Goal: Information Seeking & Learning: Learn about a topic

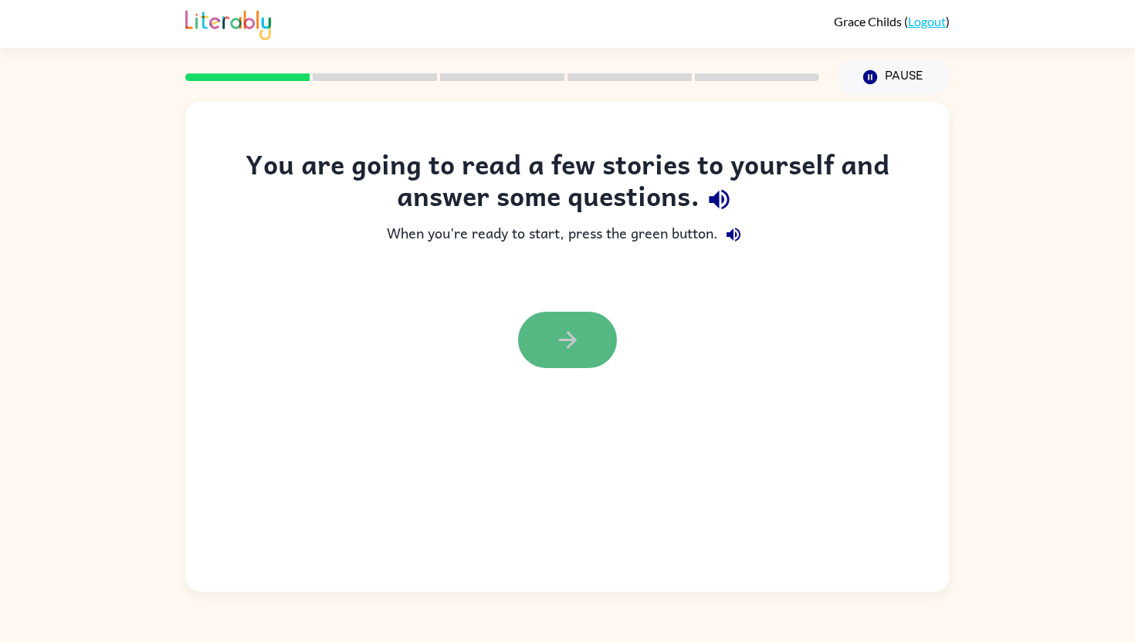
click at [579, 347] on icon "button" at bounding box center [567, 340] width 27 height 27
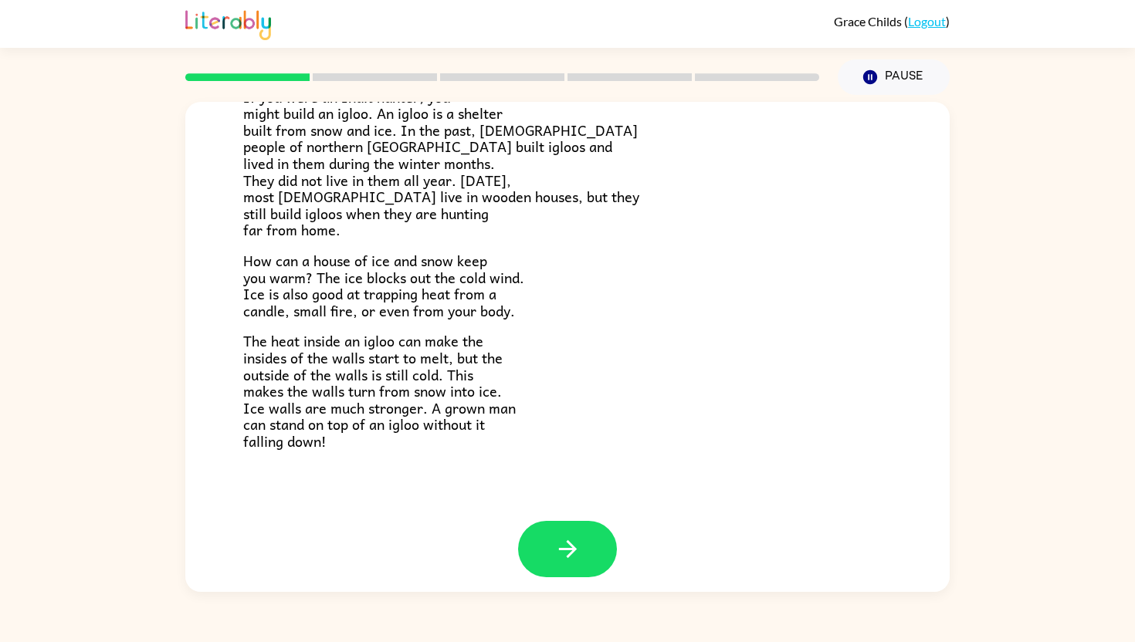
scroll to position [262, 0]
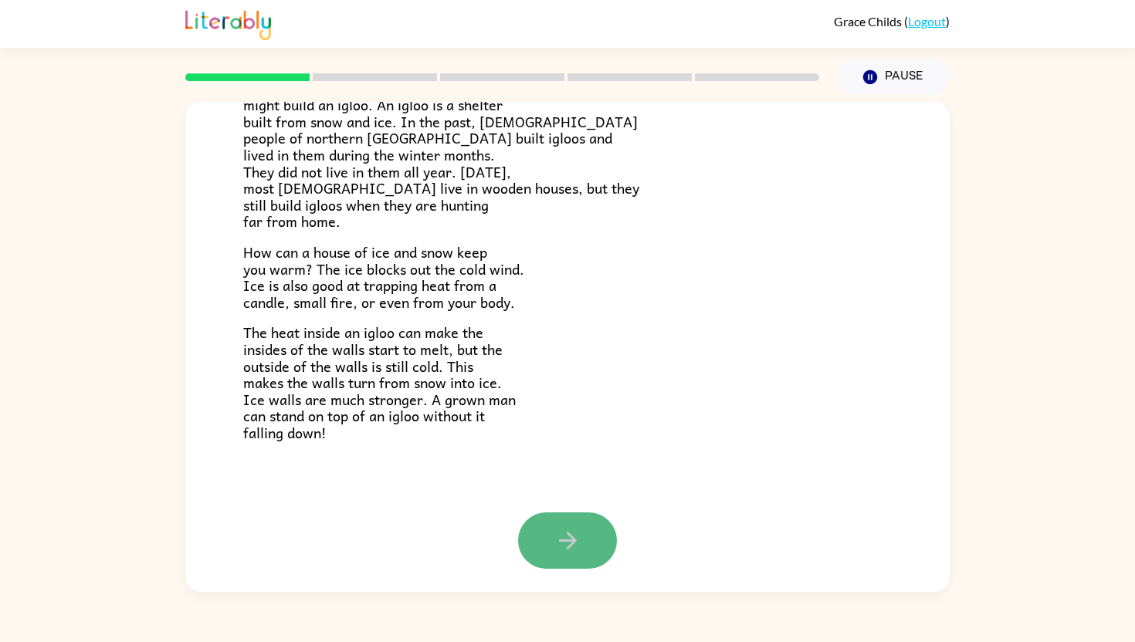
click at [576, 551] on icon "button" at bounding box center [567, 540] width 27 height 27
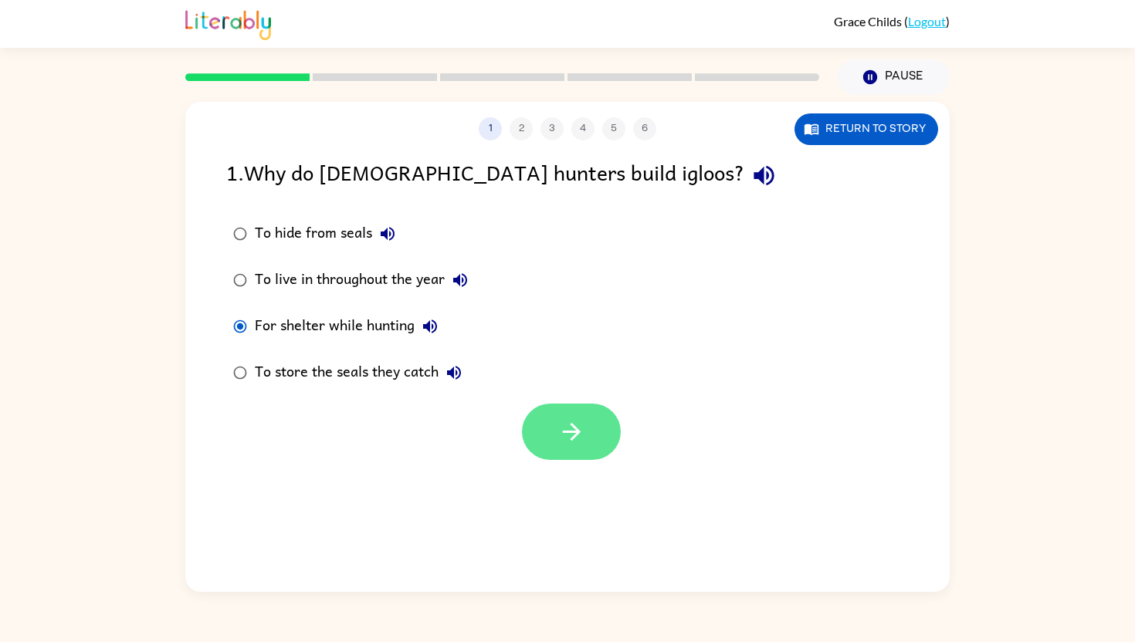
click at [591, 453] on button "button" at bounding box center [571, 432] width 99 height 56
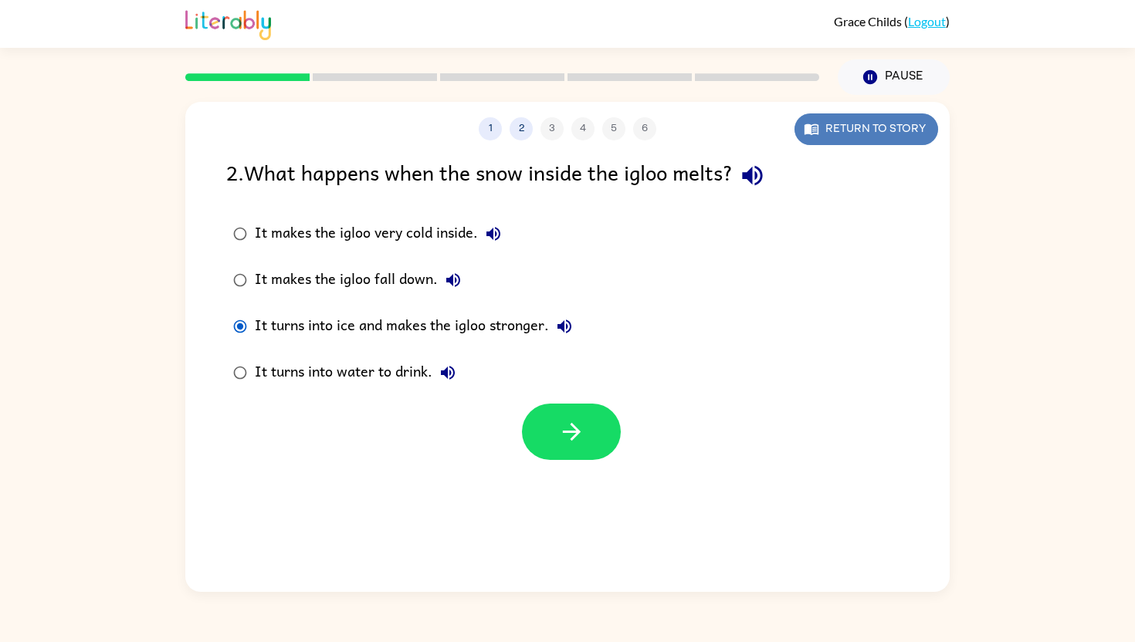
click at [838, 121] on button "Return to story" at bounding box center [866, 129] width 144 height 32
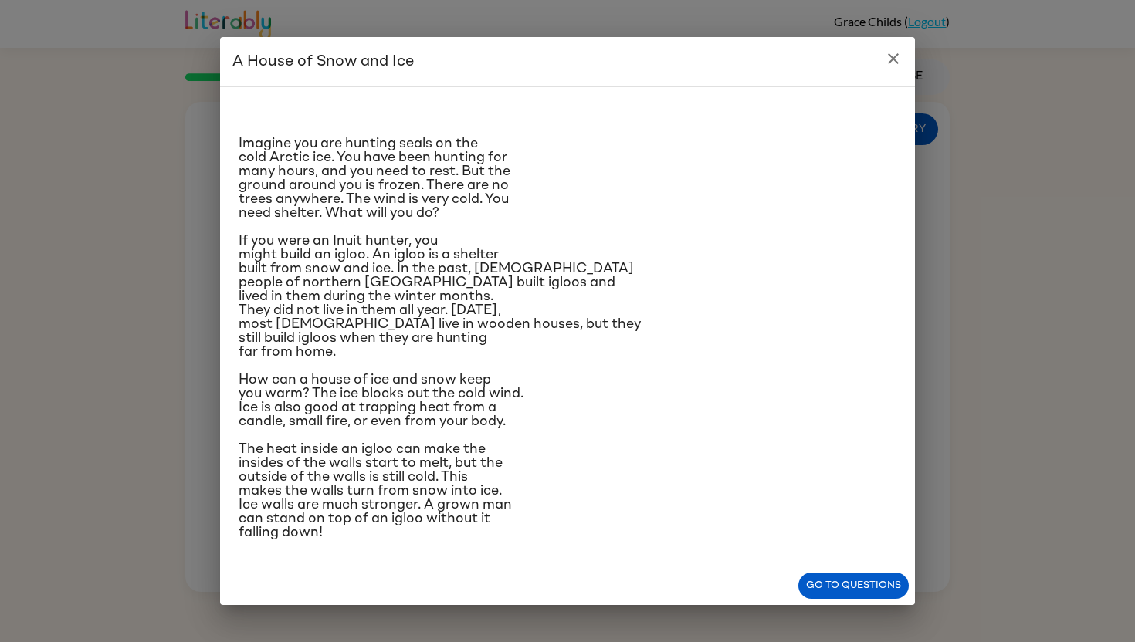
scroll to position [86, 0]
click at [833, 599] on button "Go to questions" at bounding box center [853, 586] width 110 height 27
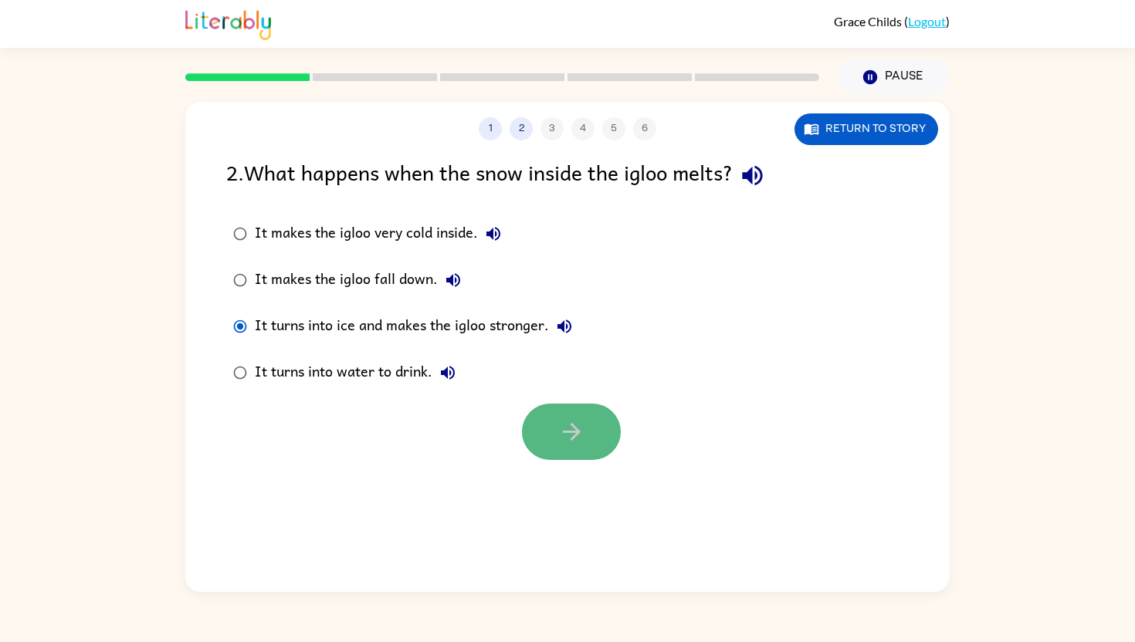
click at [574, 442] on icon "button" at bounding box center [571, 431] width 27 height 27
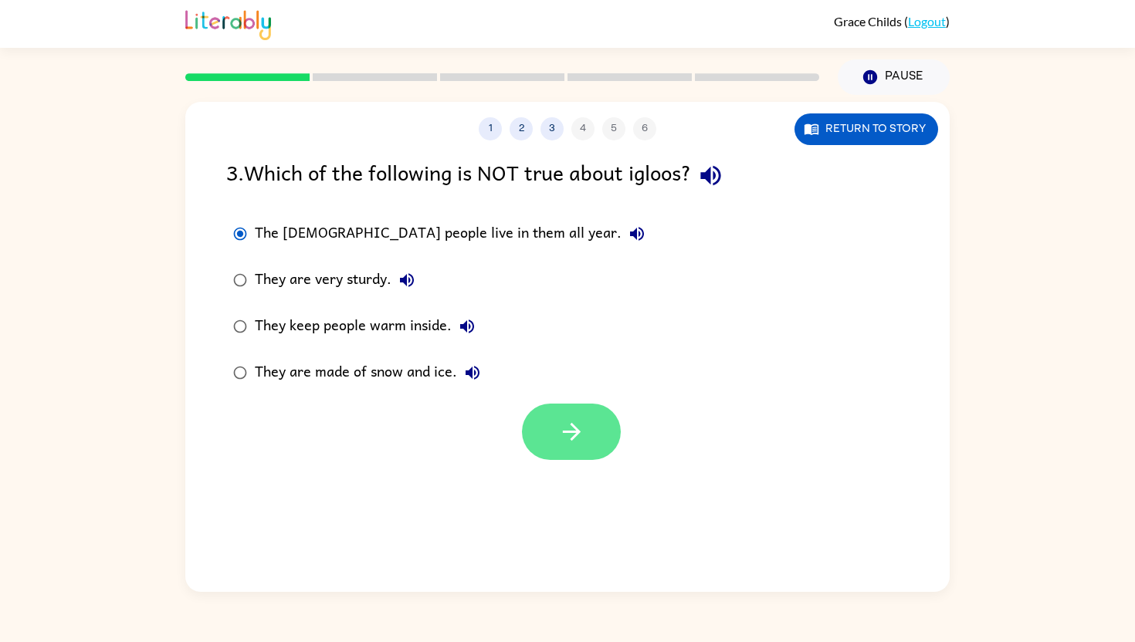
click at [553, 417] on button "button" at bounding box center [571, 432] width 99 height 56
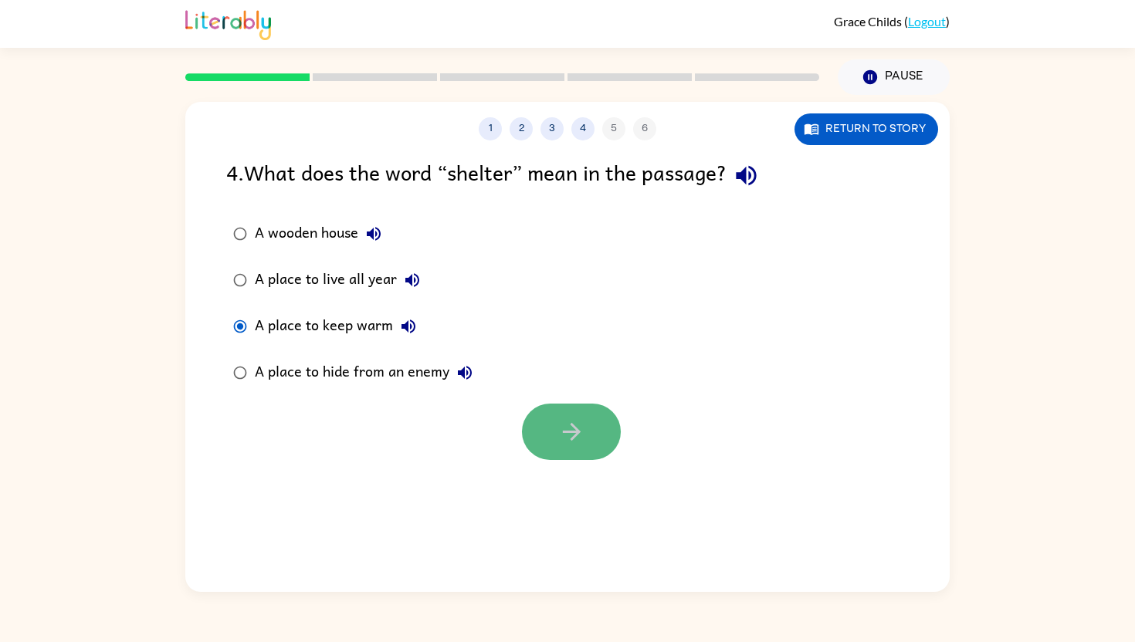
click at [559, 431] on icon "button" at bounding box center [571, 431] width 27 height 27
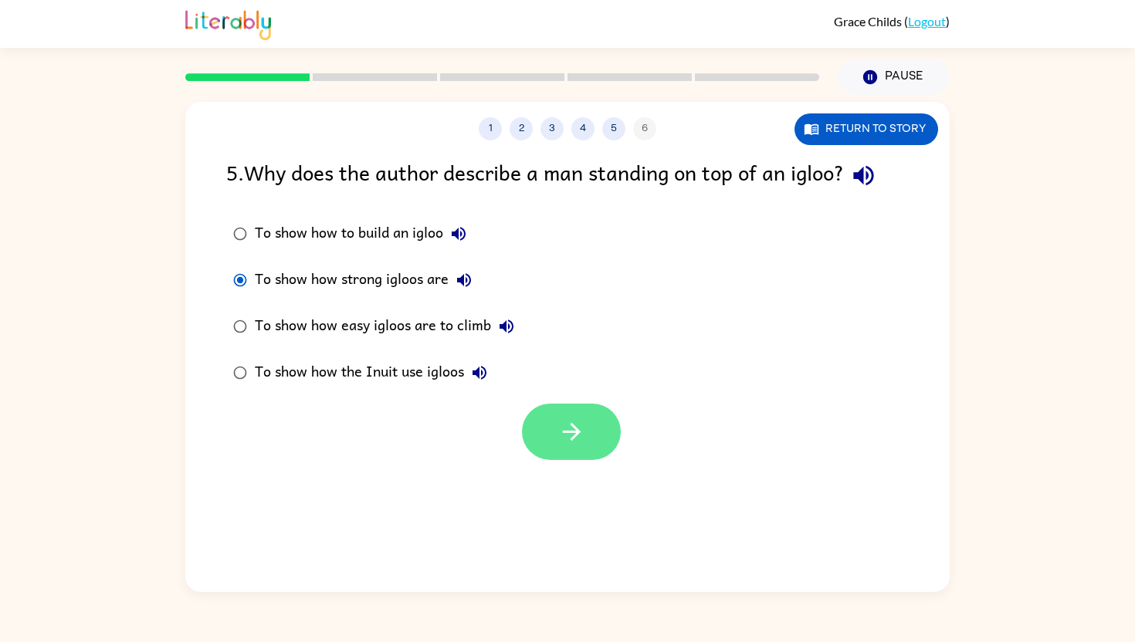
click at [555, 439] on button "button" at bounding box center [571, 432] width 99 height 56
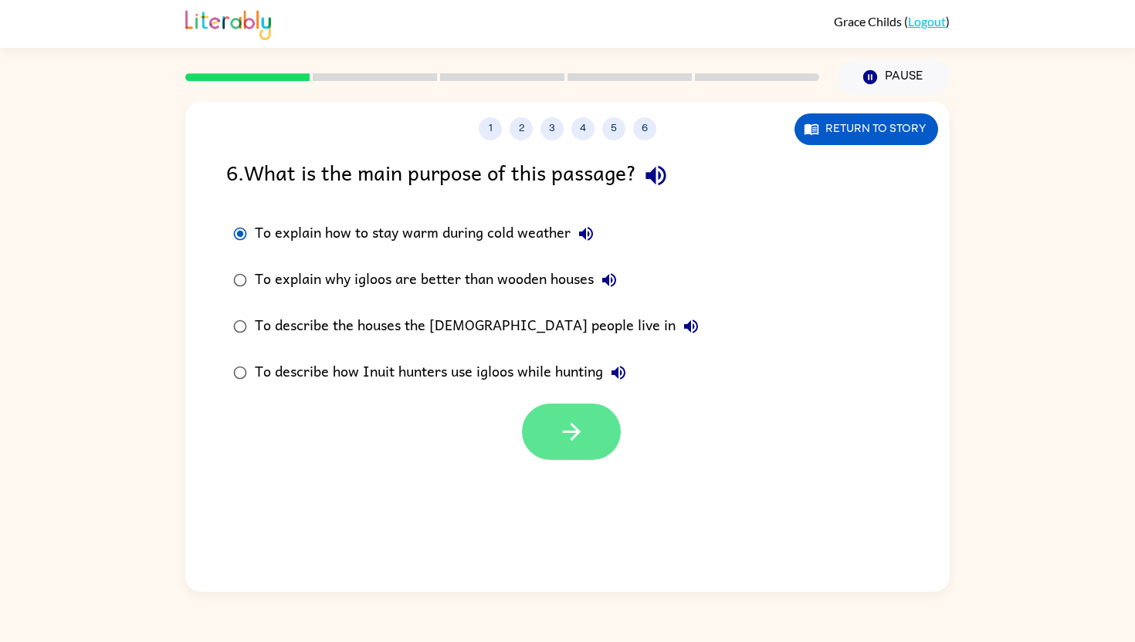
click at [557, 418] on button "button" at bounding box center [571, 432] width 99 height 56
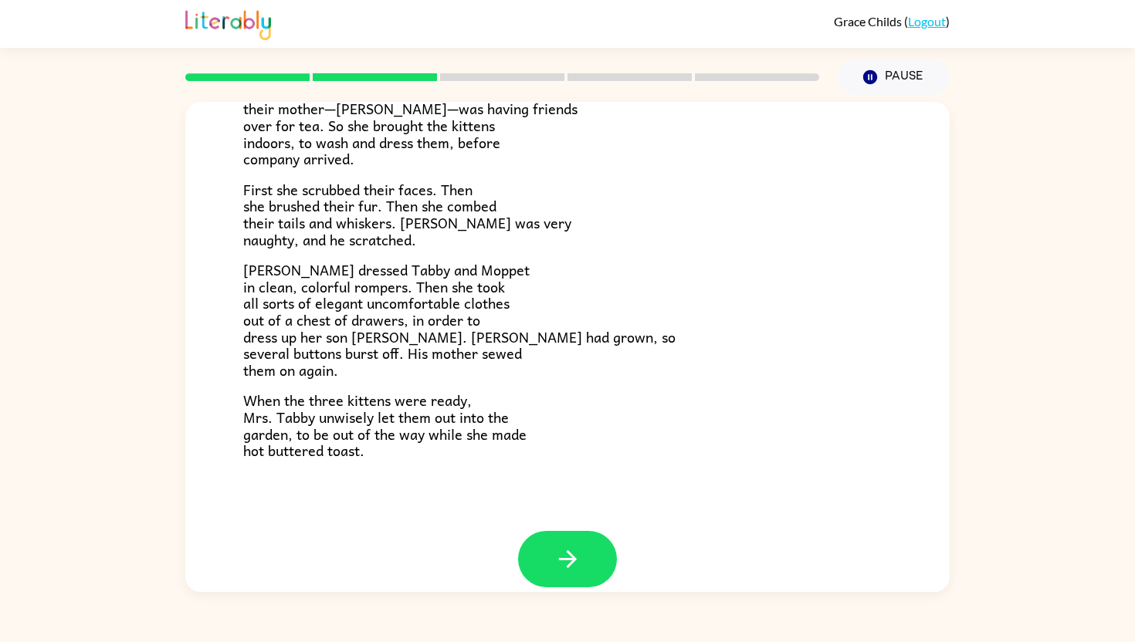
scroll to position [196, 0]
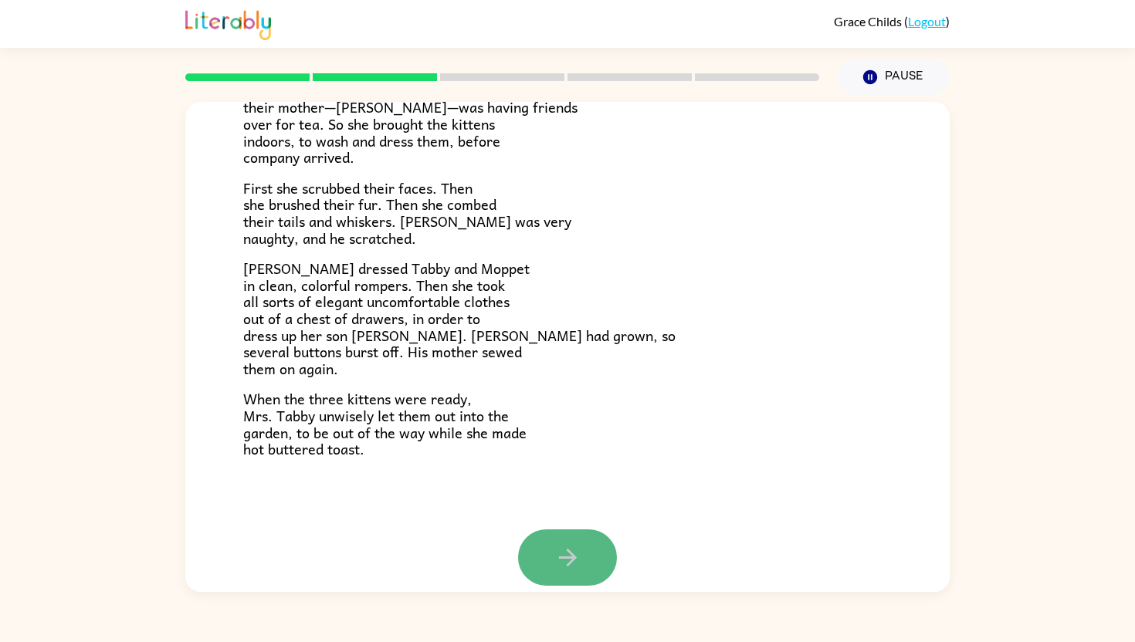
click at [577, 560] on icon "button" at bounding box center [567, 557] width 27 height 27
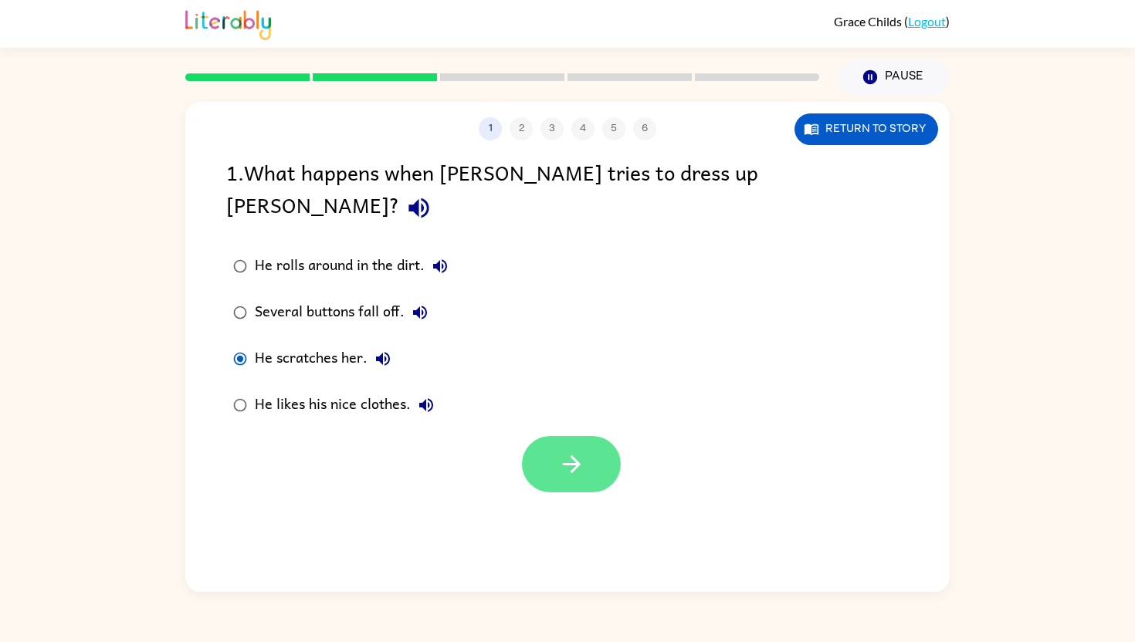
click at [540, 437] on button "button" at bounding box center [571, 464] width 99 height 56
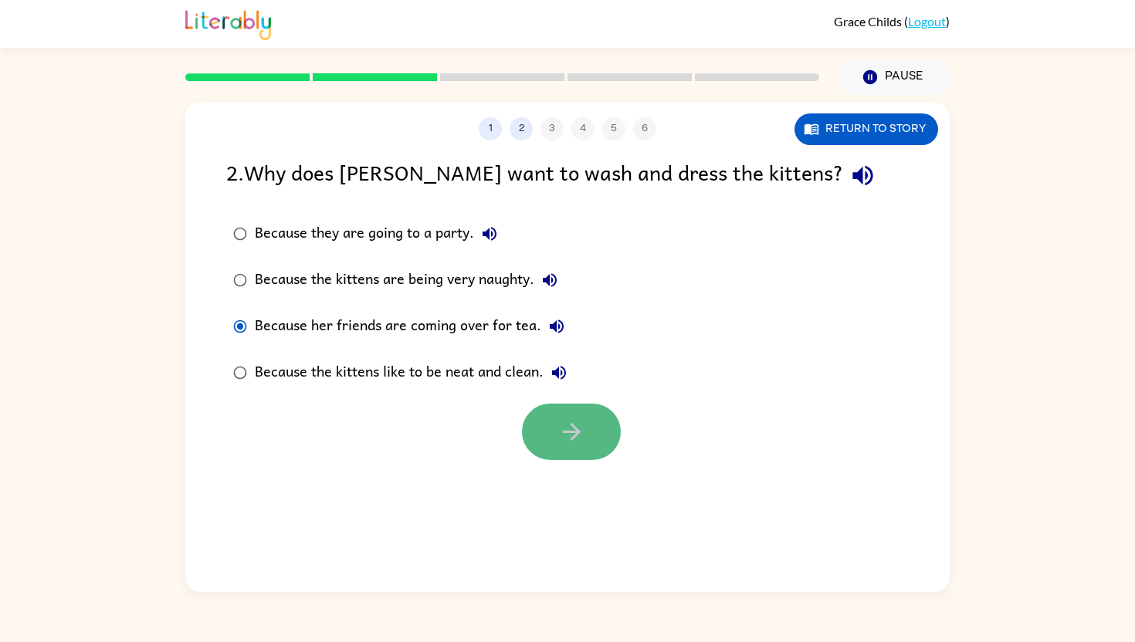
click at [571, 442] on icon "button" at bounding box center [571, 431] width 27 height 27
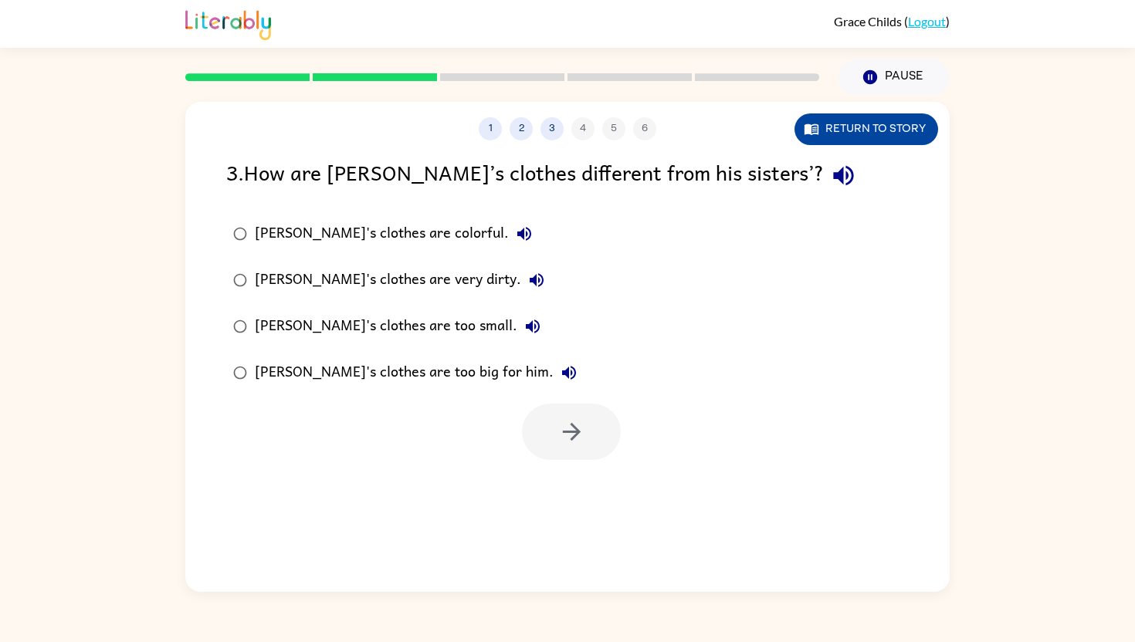
click at [899, 124] on button "Return to story" at bounding box center [866, 129] width 144 height 32
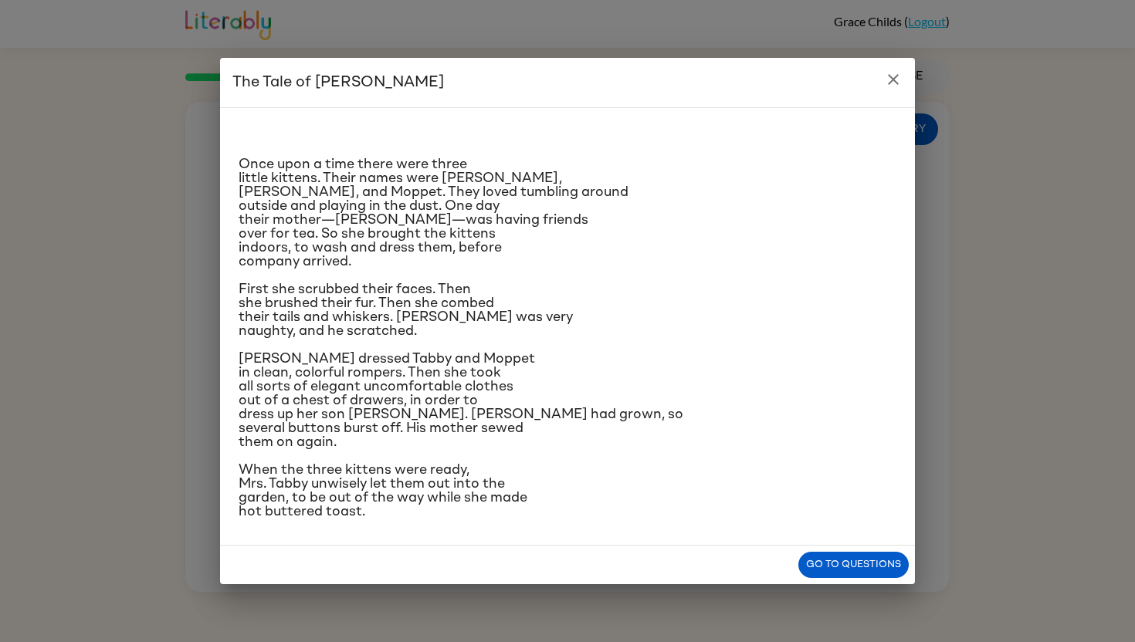
scroll to position [32, 0]
click at [840, 579] on button "Go to questions" at bounding box center [853, 565] width 110 height 27
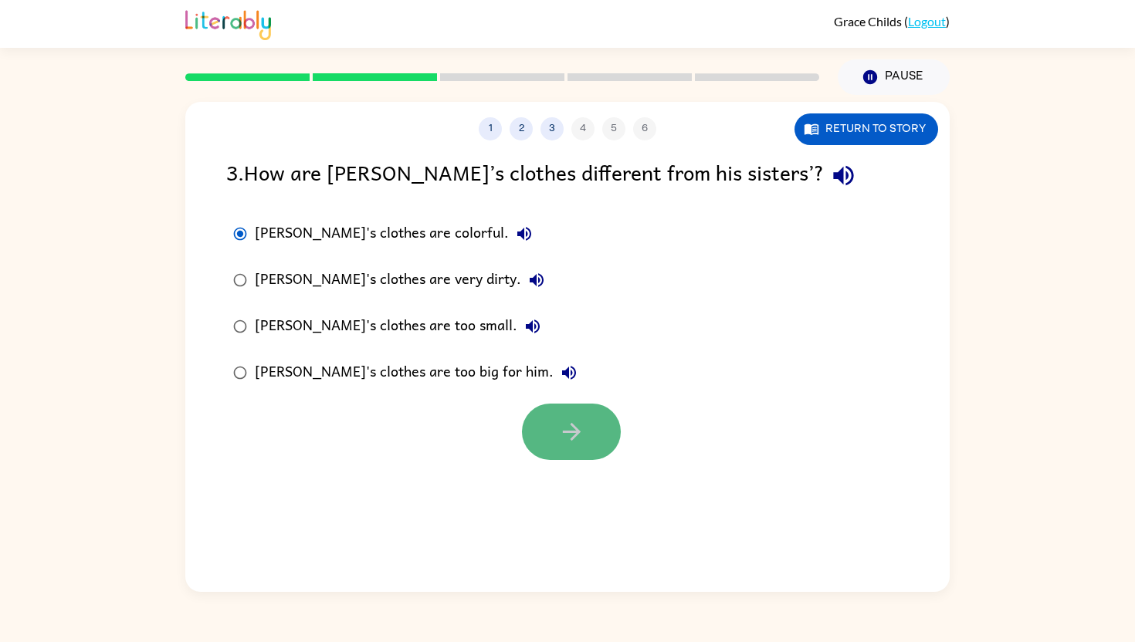
click at [571, 439] on icon "button" at bounding box center [571, 432] width 18 height 18
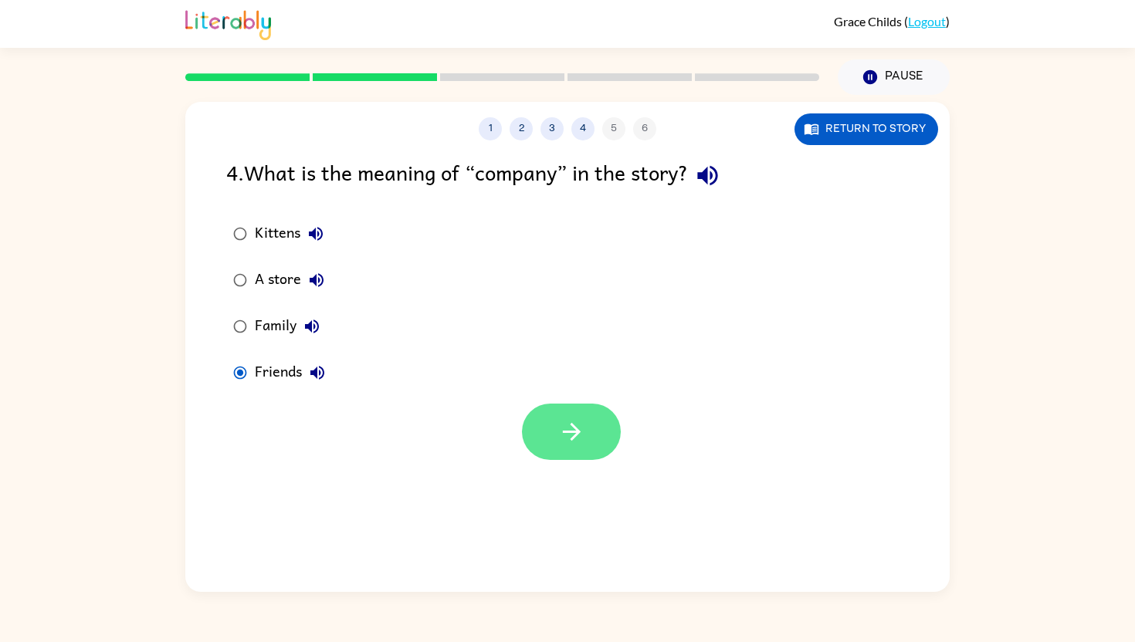
click at [537, 419] on button "button" at bounding box center [571, 432] width 99 height 56
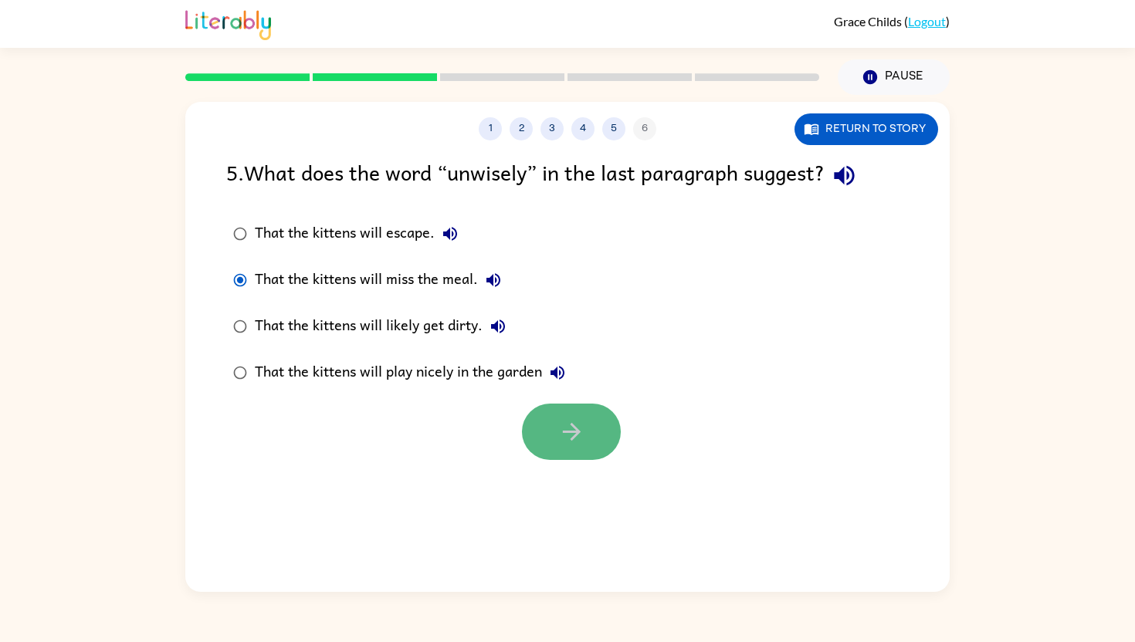
click at [560, 422] on icon "button" at bounding box center [571, 431] width 27 height 27
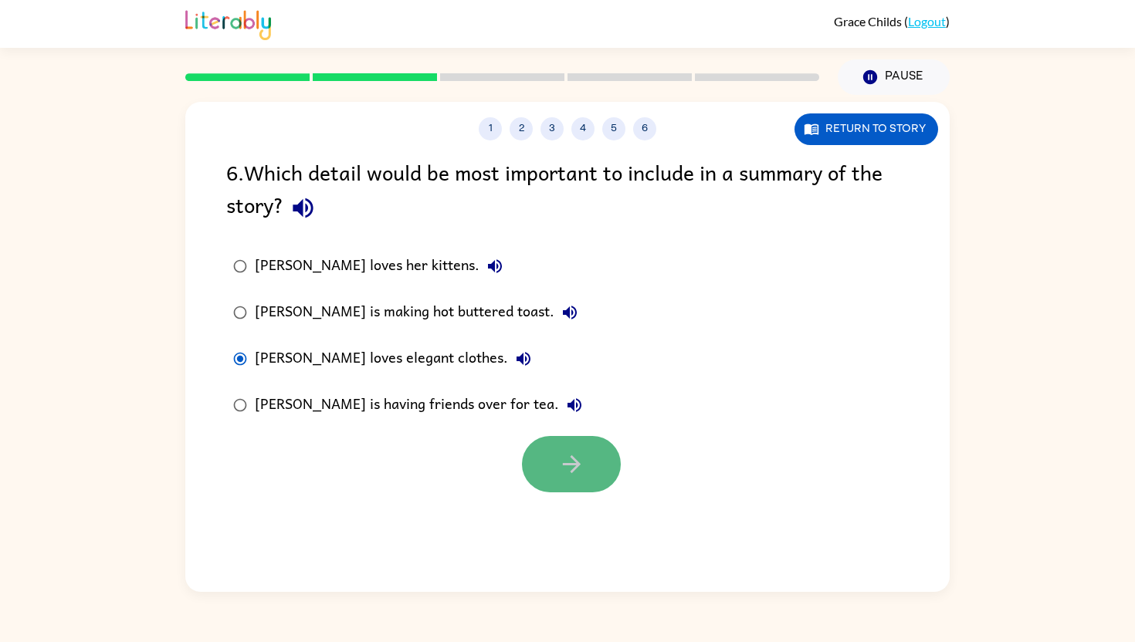
click at [574, 470] on icon "button" at bounding box center [571, 464] width 27 height 27
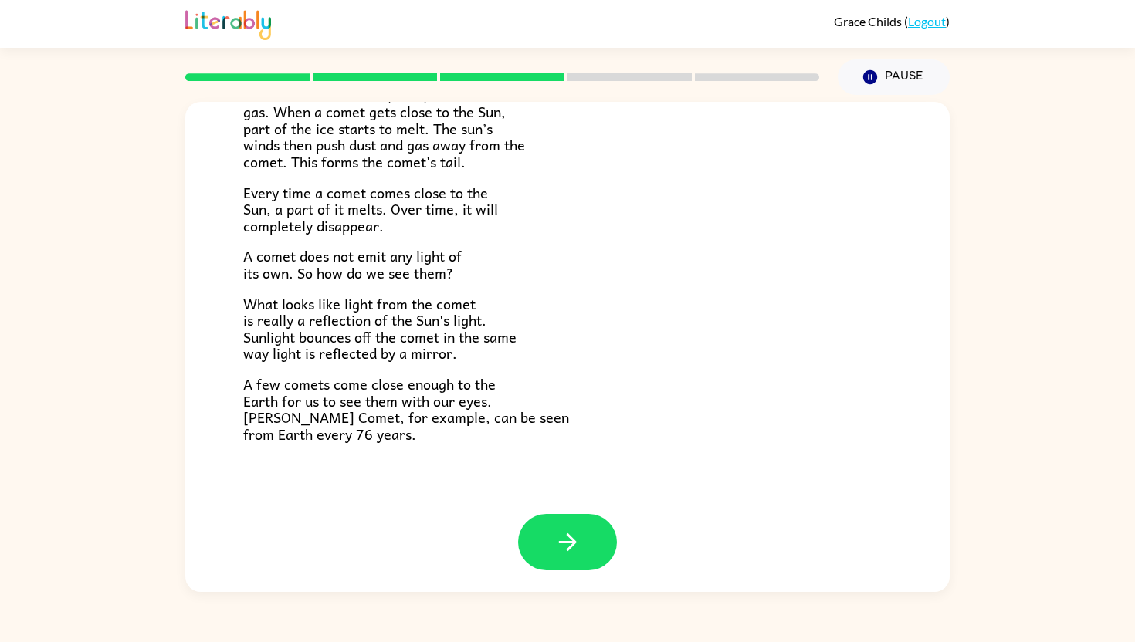
scroll to position [271, 0]
click at [550, 539] on button "button" at bounding box center [567, 541] width 99 height 56
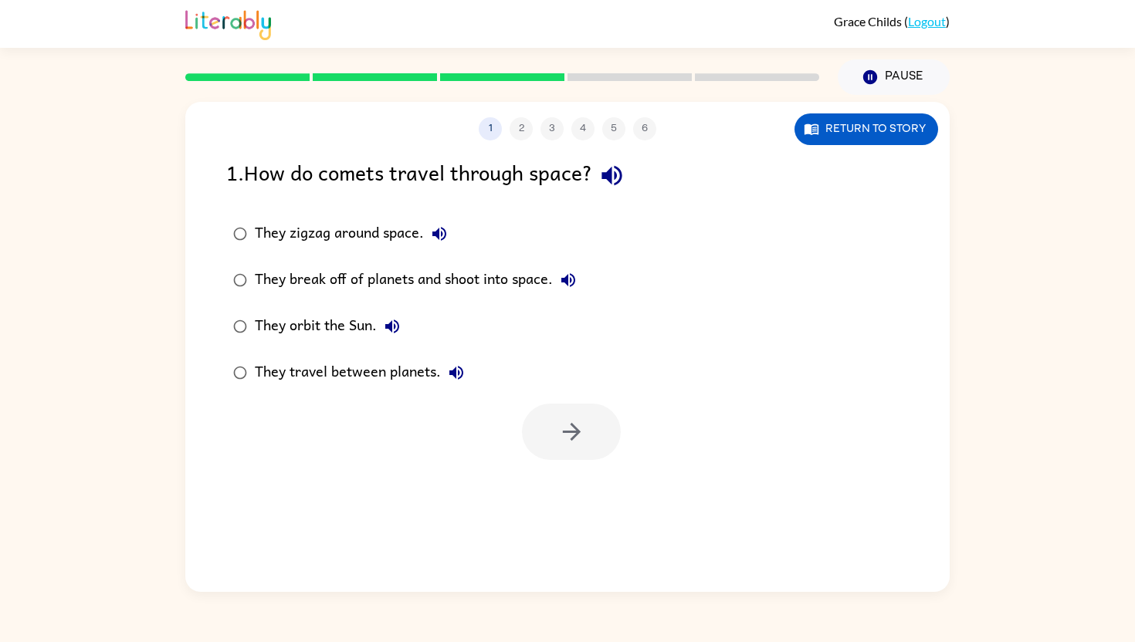
scroll to position [0, 0]
click at [551, 439] on button "button" at bounding box center [571, 432] width 99 height 56
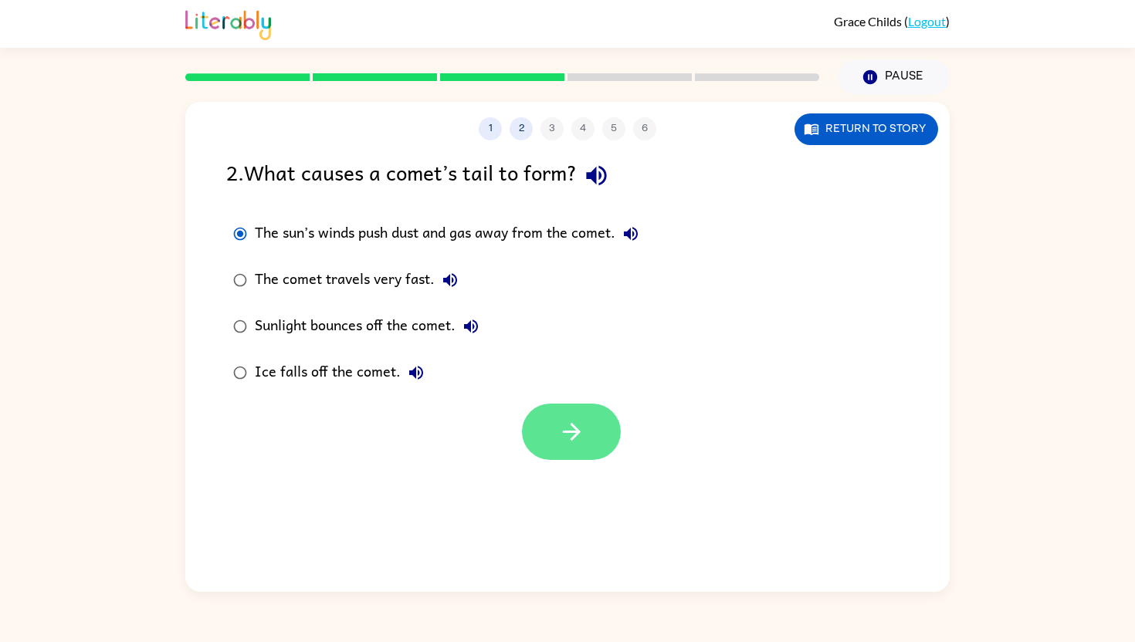
click at [567, 442] on icon "button" at bounding box center [571, 431] width 27 height 27
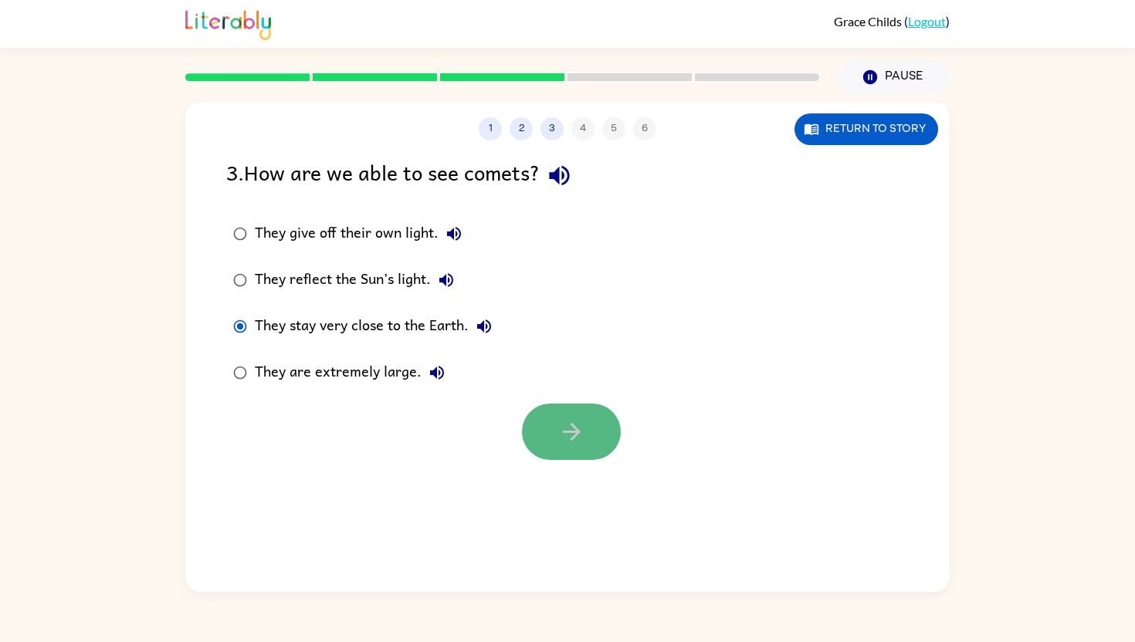
click at [571, 428] on icon "button" at bounding box center [571, 431] width 27 height 27
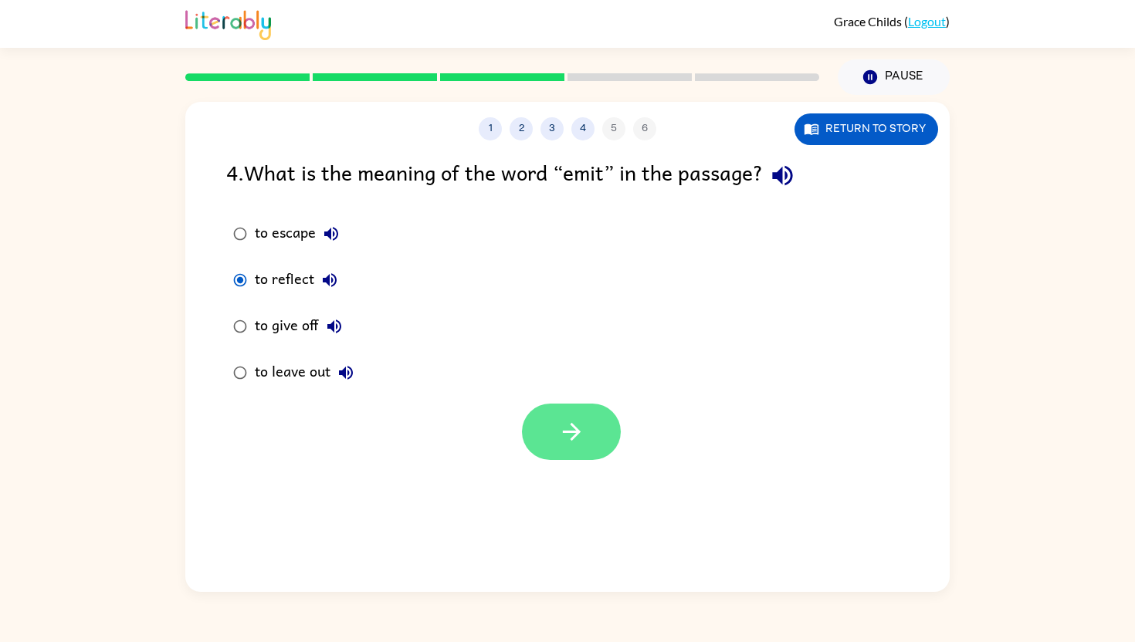
click at [537, 413] on button "button" at bounding box center [571, 432] width 99 height 56
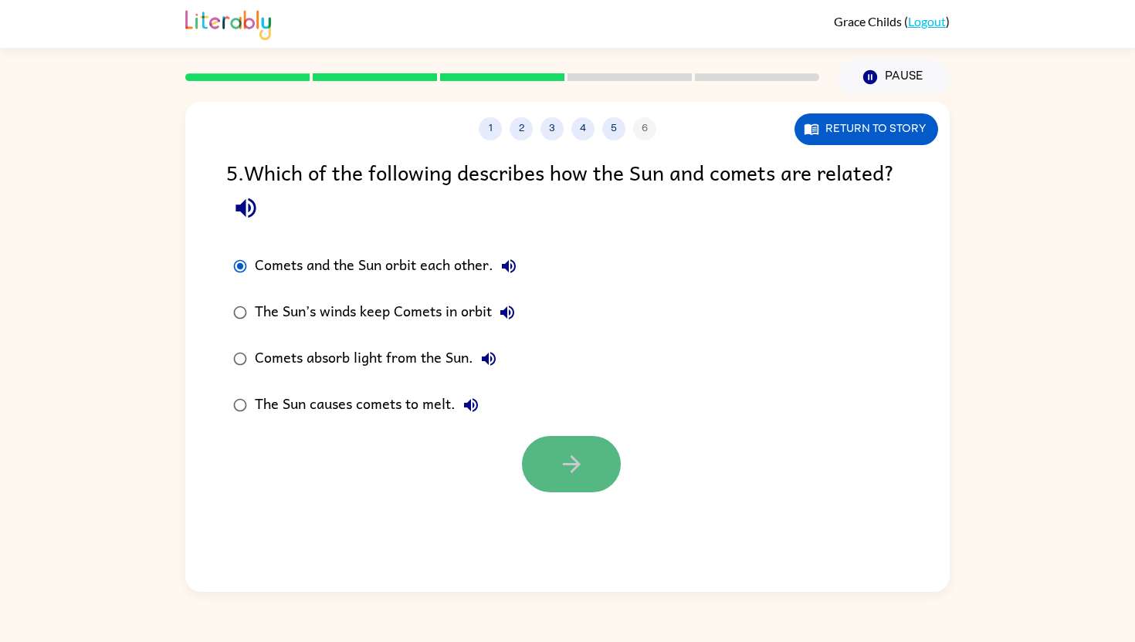
click at [554, 449] on button "button" at bounding box center [571, 464] width 99 height 56
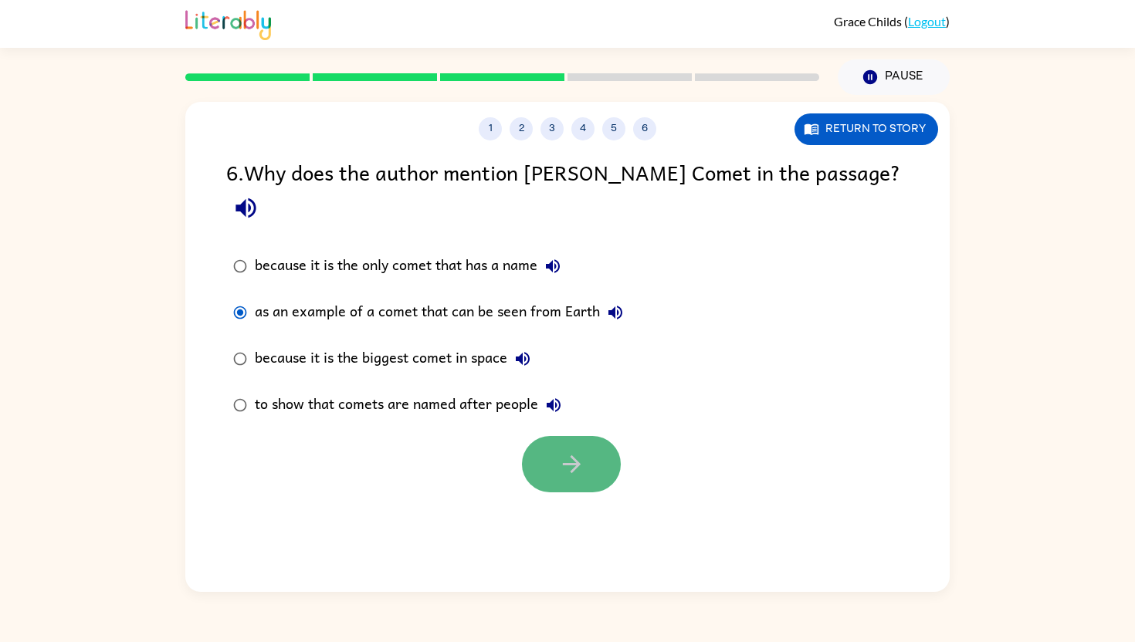
click at [594, 436] on button "button" at bounding box center [571, 464] width 99 height 56
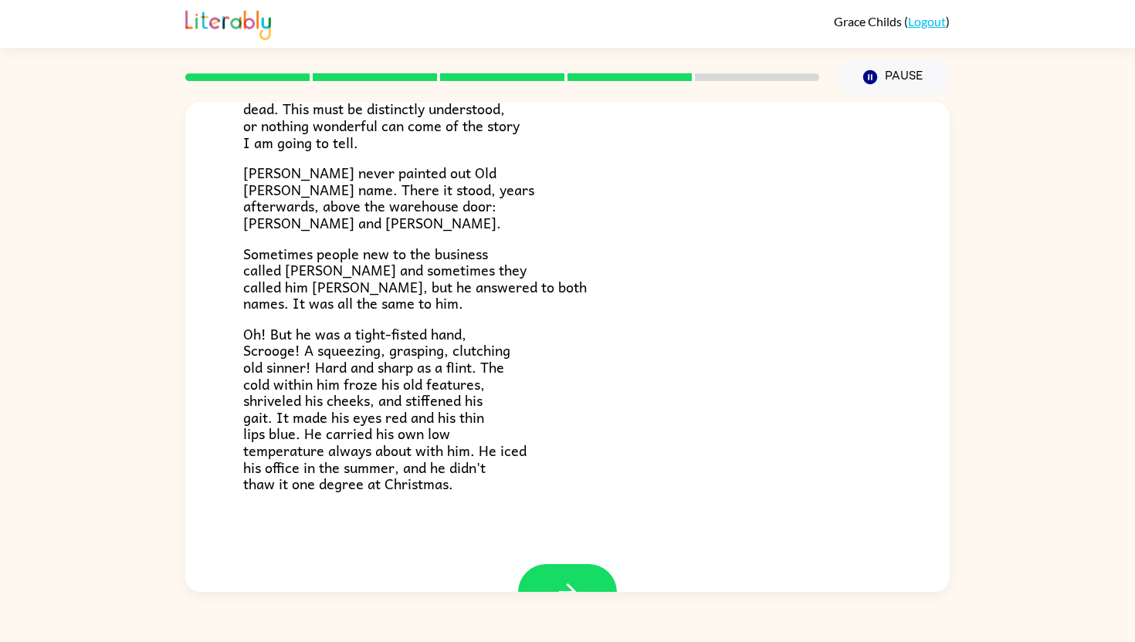
scroll to position [414, 0]
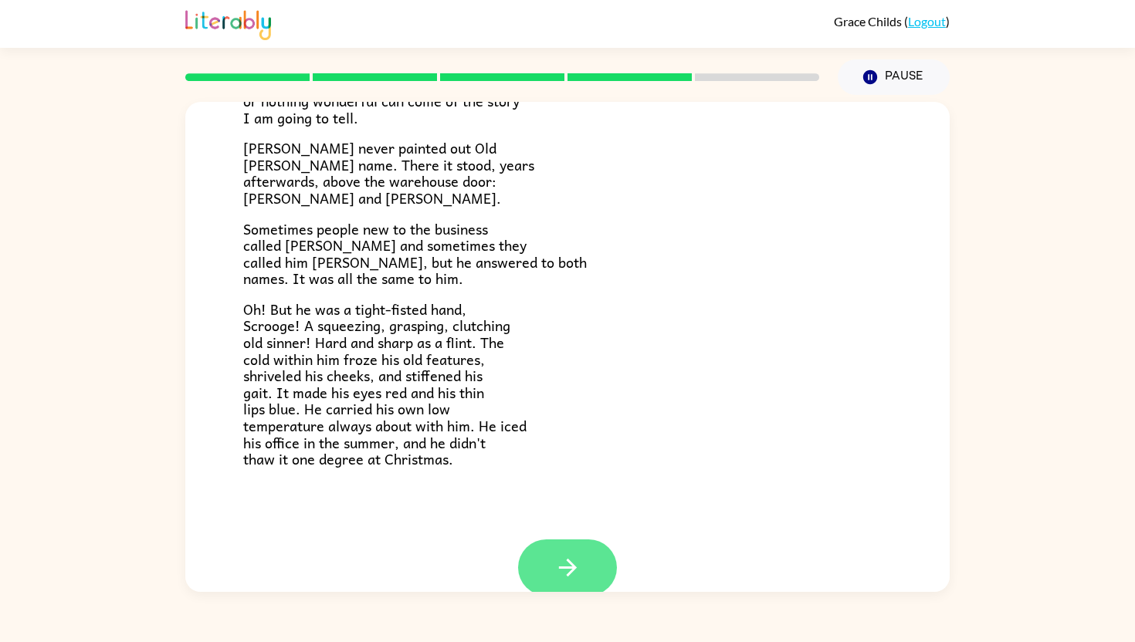
click at [576, 572] on icon "button" at bounding box center [567, 567] width 27 height 27
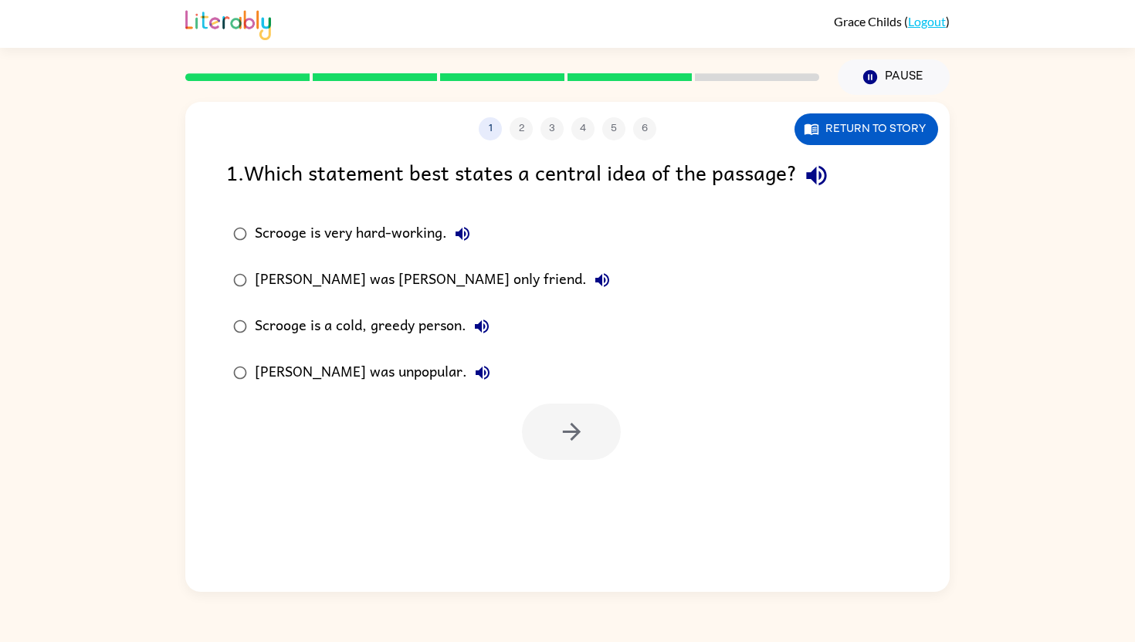
scroll to position [0, 0]
click at [537, 446] on button "button" at bounding box center [571, 432] width 99 height 56
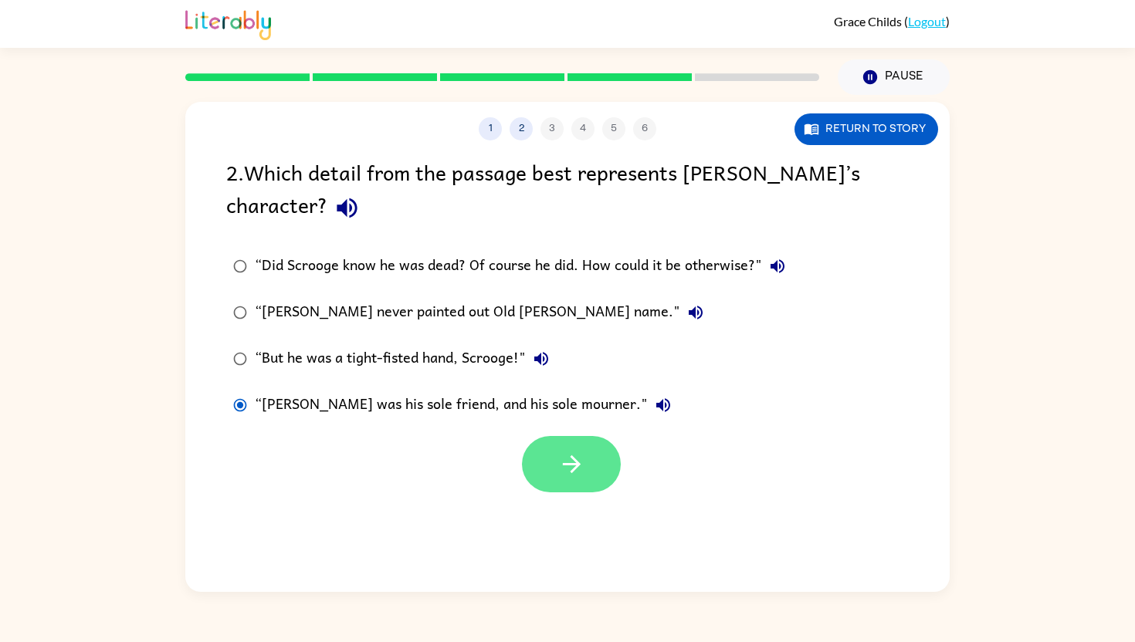
click at [545, 465] on button "button" at bounding box center [571, 464] width 99 height 56
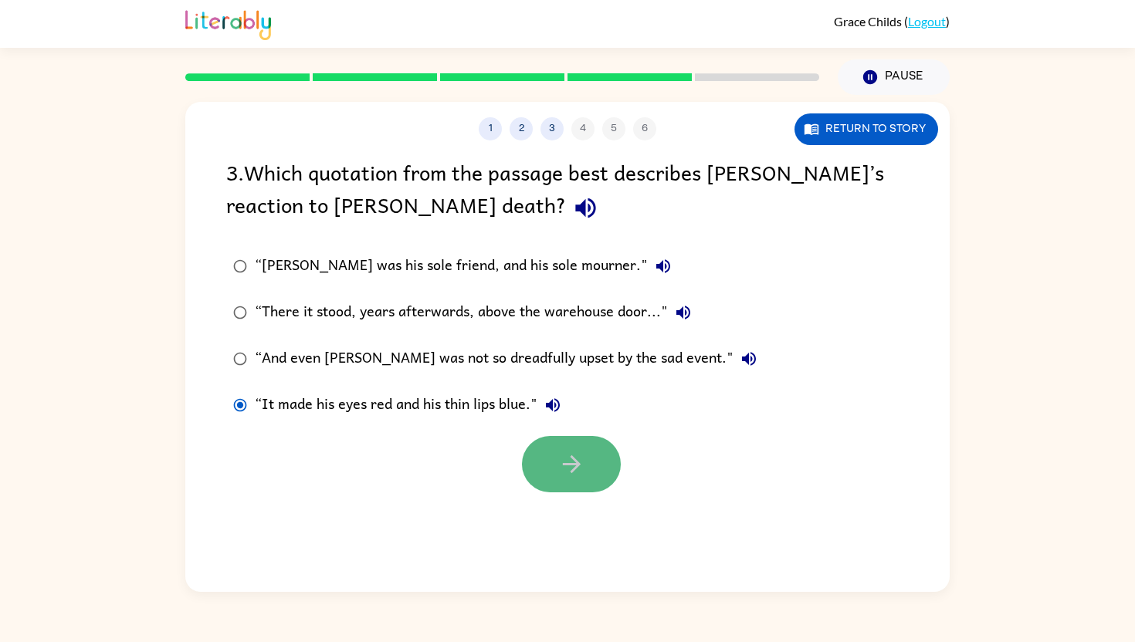
click at [567, 453] on icon "button" at bounding box center [571, 464] width 27 height 27
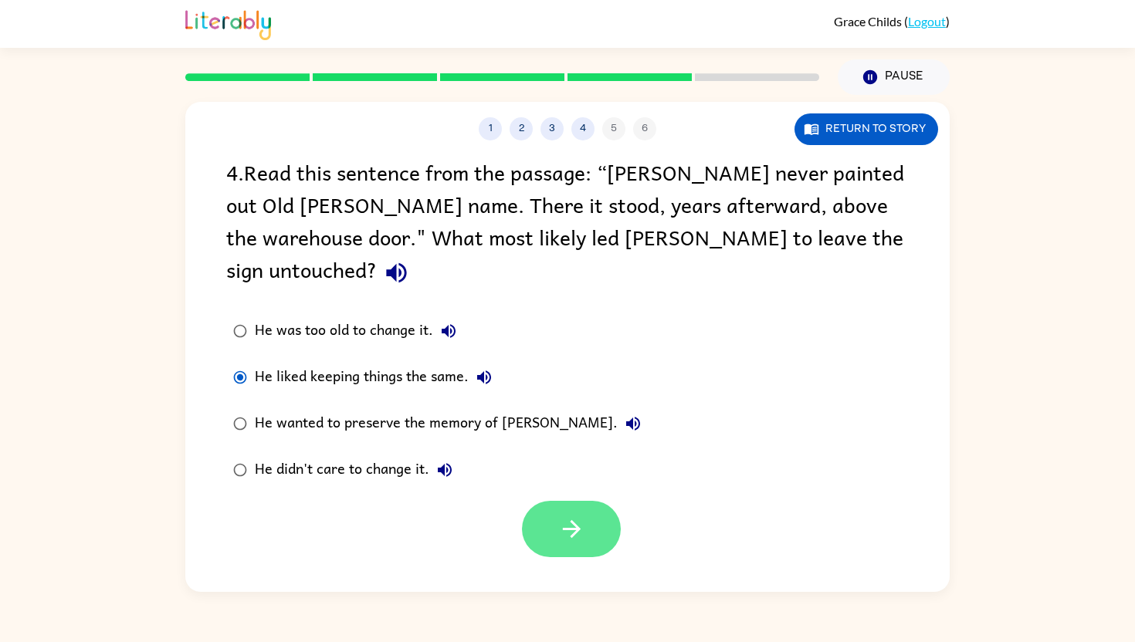
click at [563, 510] on button "button" at bounding box center [571, 529] width 99 height 56
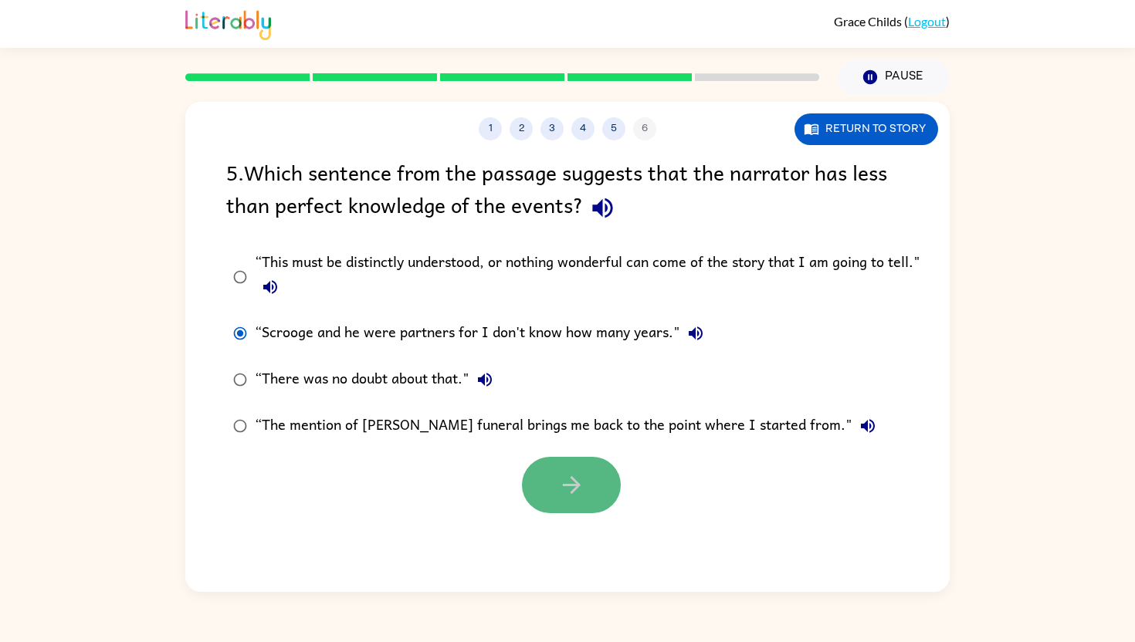
click at [545, 486] on button "button" at bounding box center [571, 485] width 99 height 56
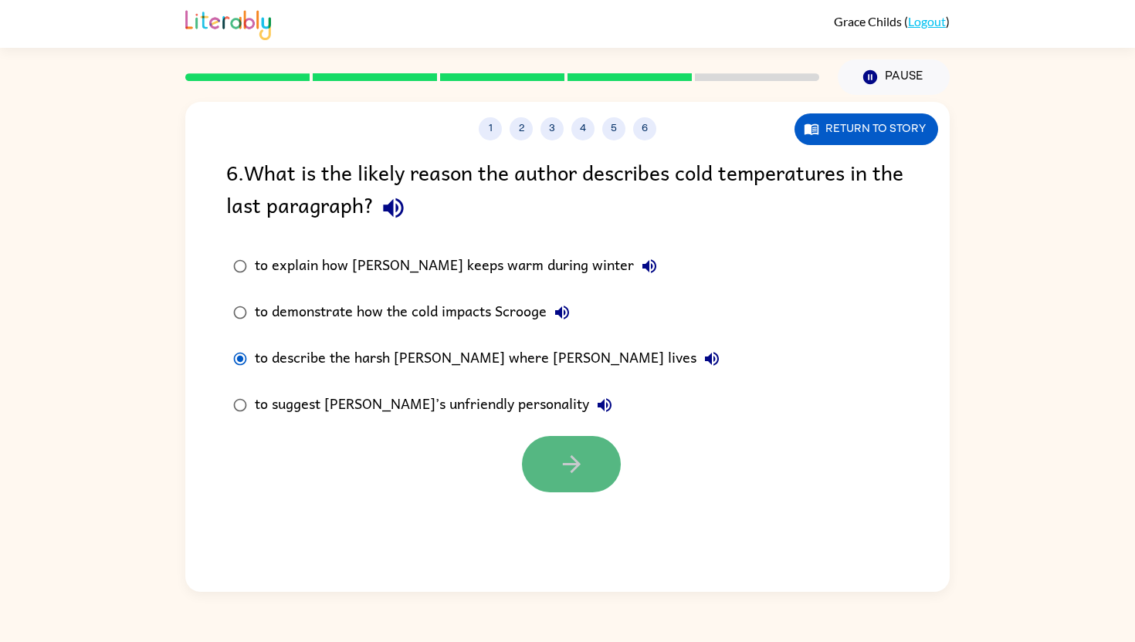
click at [567, 465] on icon "button" at bounding box center [571, 464] width 27 height 27
